Goal: Download file/media

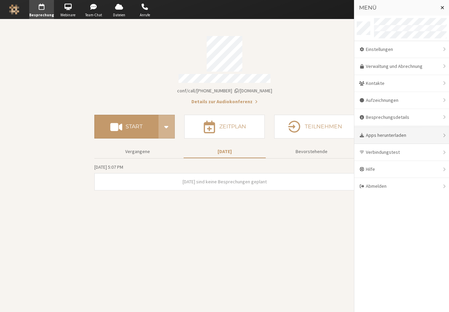
click at [381, 133] on div "Apps herunterladen" at bounding box center [401, 135] width 95 height 17
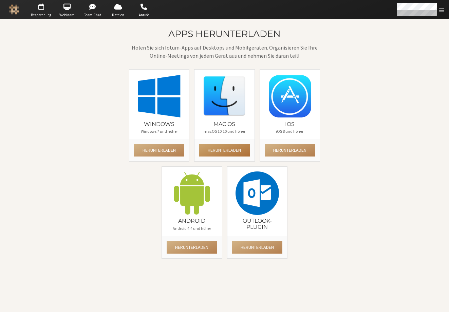
click at [236, 147] on button "Herunterladen" at bounding box center [224, 150] width 50 height 13
